Goal: Complete application form

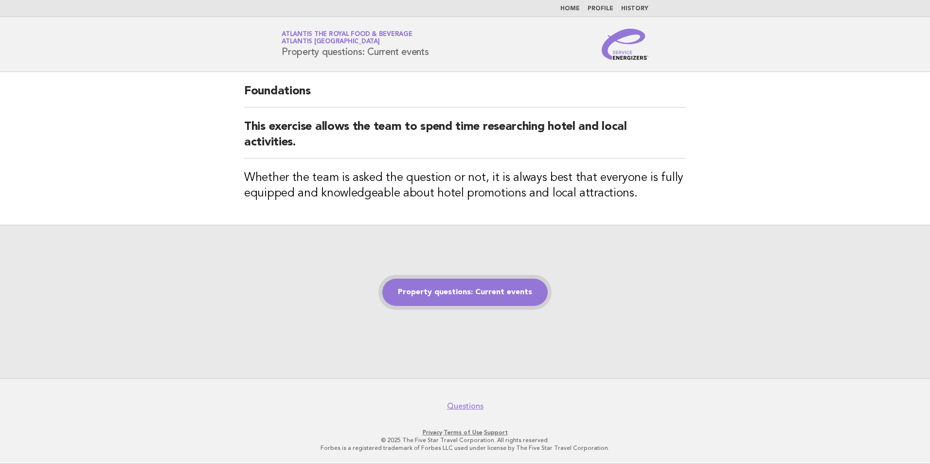
click at [520, 296] on link "Property questions: Current events" at bounding box center [464, 292] width 165 height 27
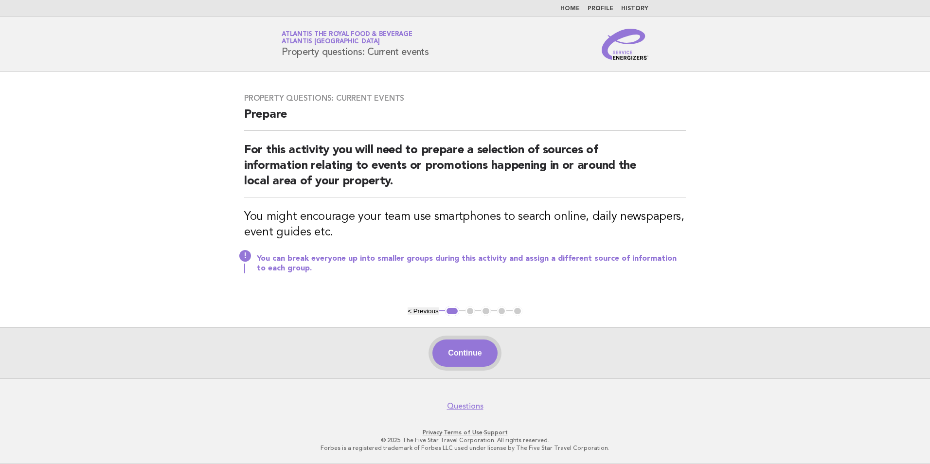
click at [472, 360] on button "Continue" at bounding box center [464, 352] width 65 height 27
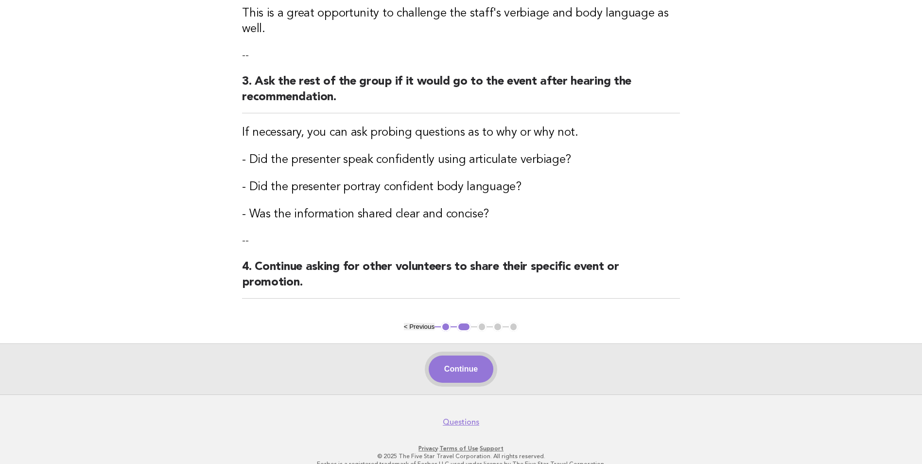
click at [482, 355] on button "Continue" at bounding box center [461, 368] width 65 height 27
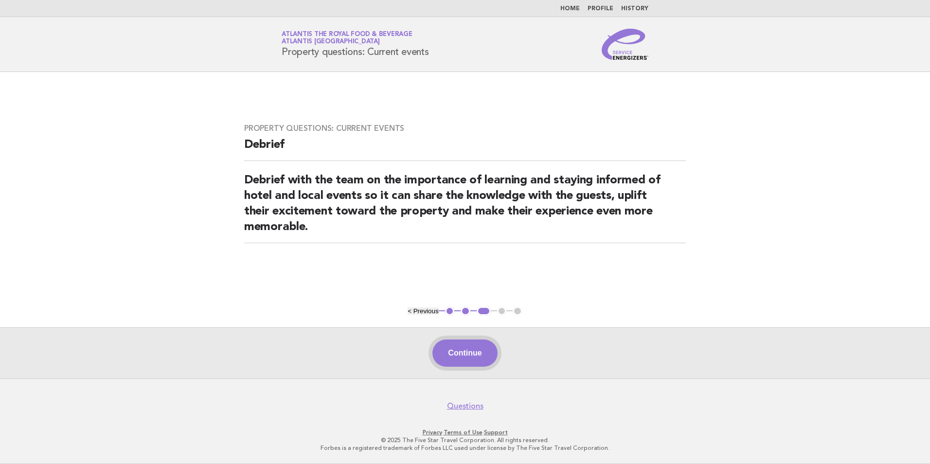
click at [492, 356] on button "Continue" at bounding box center [464, 352] width 65 height 27
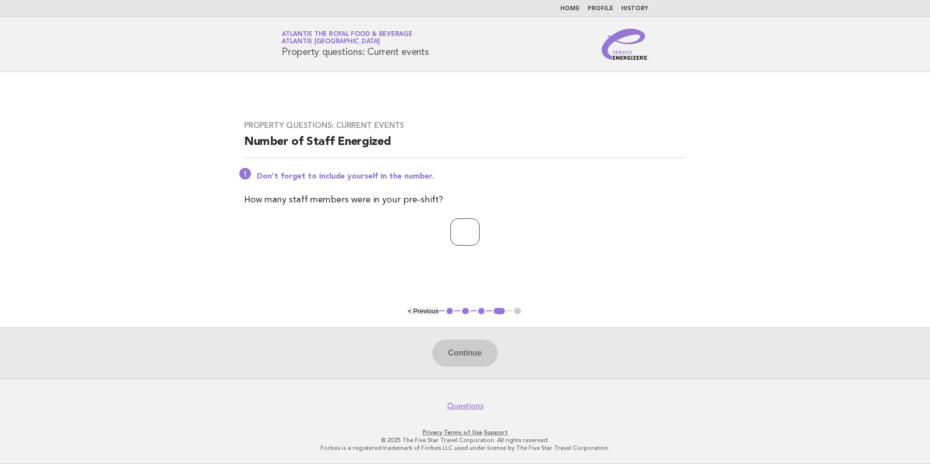
click at [452, 242] on input "number" at bounding box center [464, 231] width 29 height 27
type input "**"
click at [482, 354] on button "Continue" at bounding box center [464, 352] width 65 height 27
